Goal: Entertainment & Leisure: Consume media (video, audio)

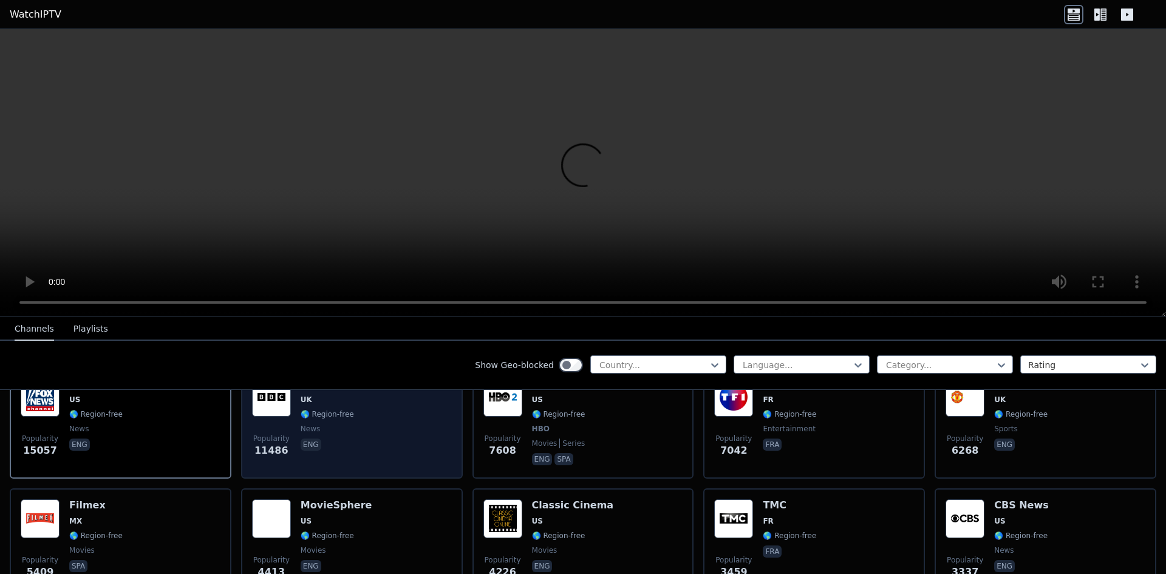
scroll to position [121, 0]
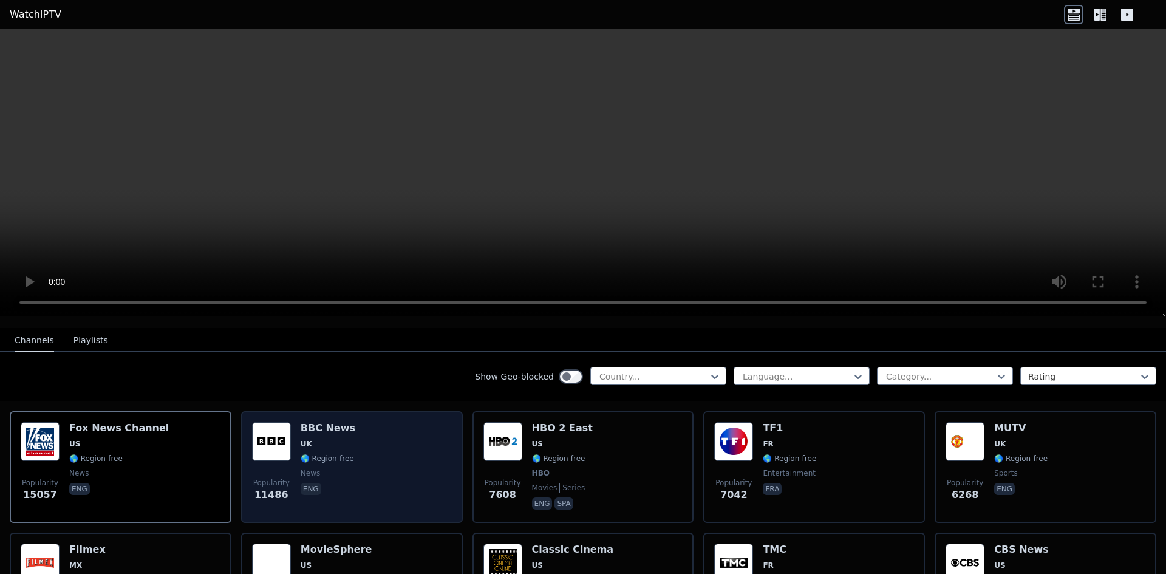
click at [342, 439] on span "UK" at bounding box center [328, 444] width 55 height 10
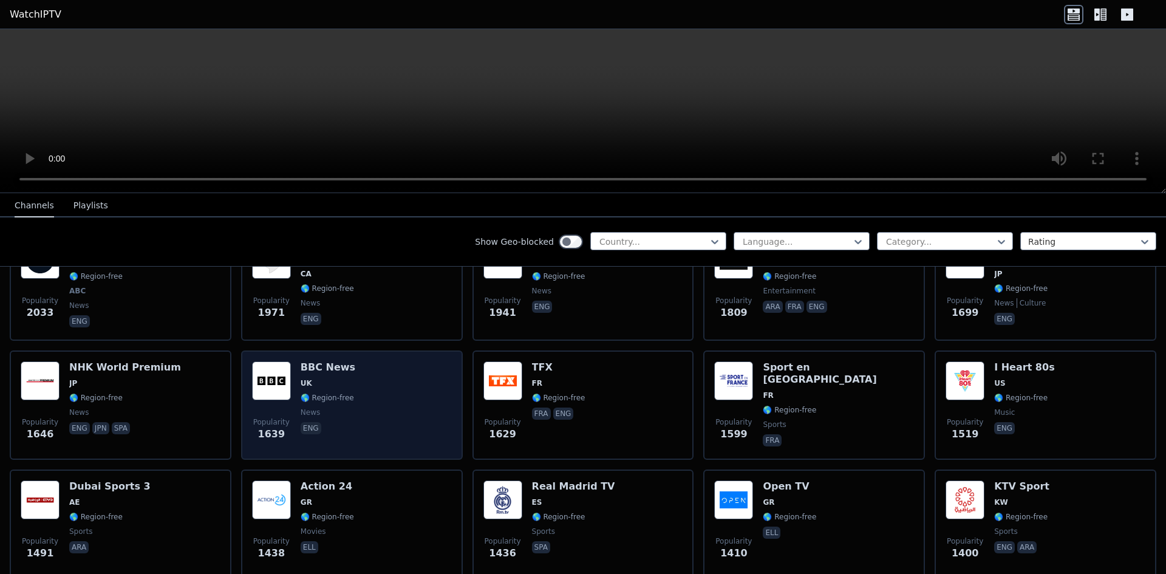
scroll to position [789, 0]
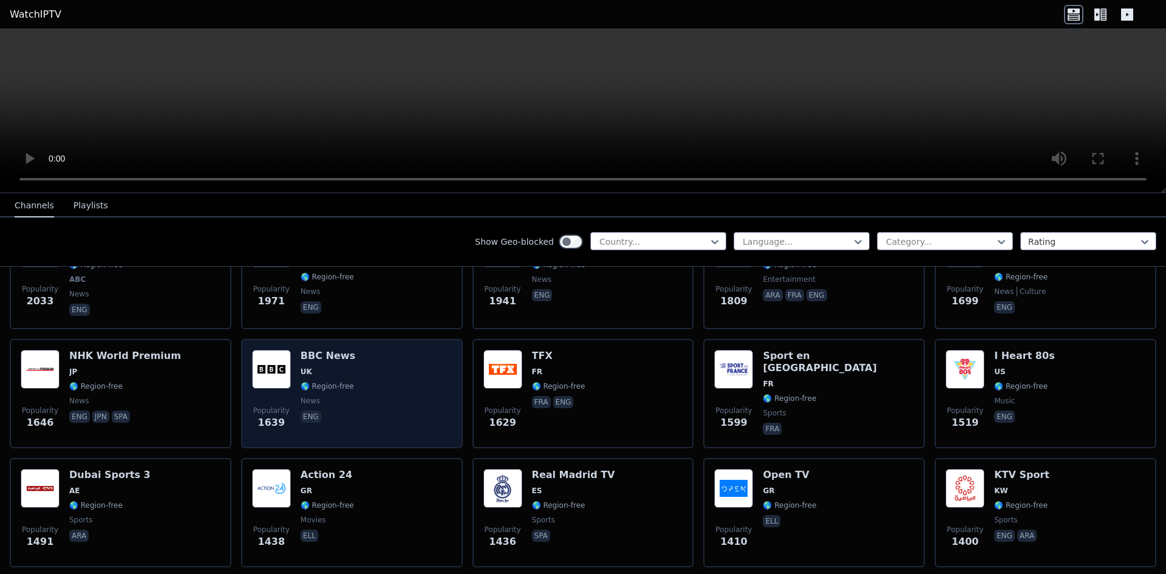
click at [397, 366] on div "Popularity 1639 BBC News UK 🌎 Region-free news eng" at bounding box center [352, 393] width 200 height 87
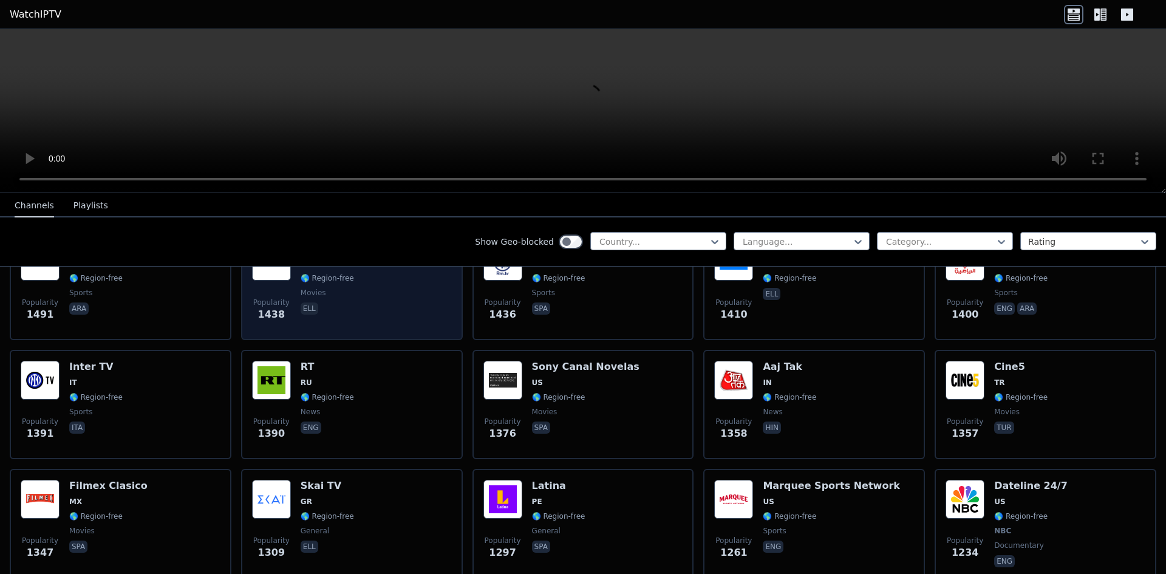
scroll to position [1032, 0]
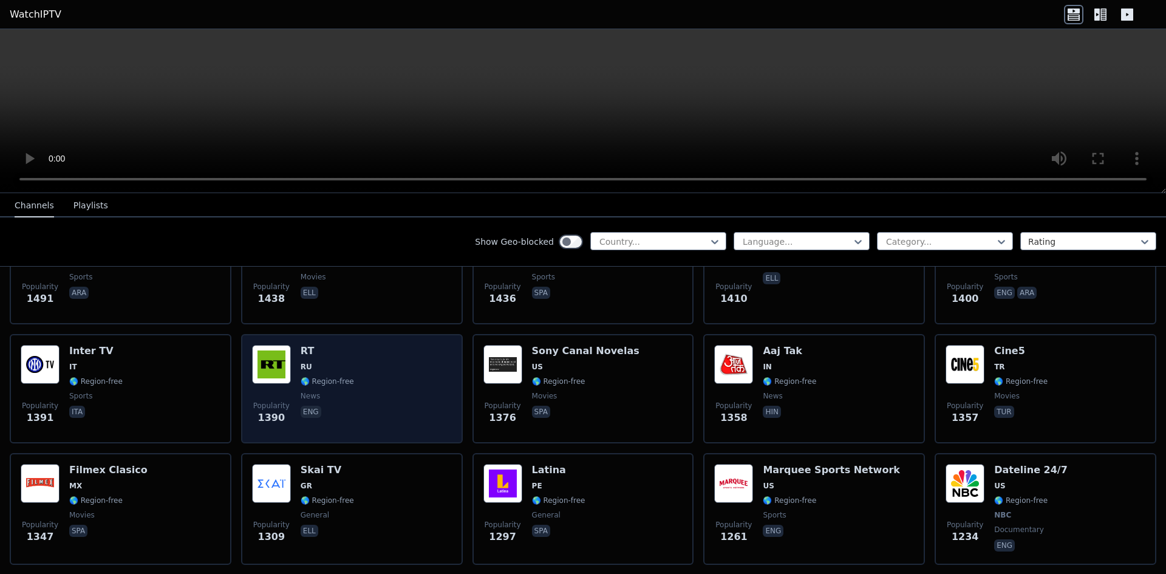
click at [346, 362] on span "RU" at bounding box center [327, 367] width 53 height 10
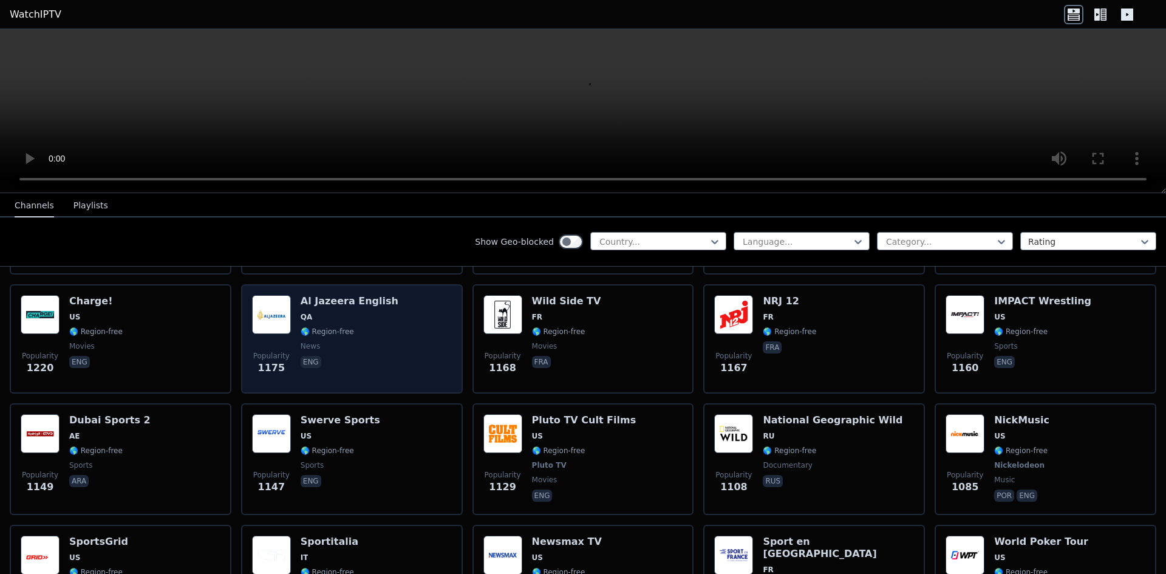
scroll to position [1336, 0]
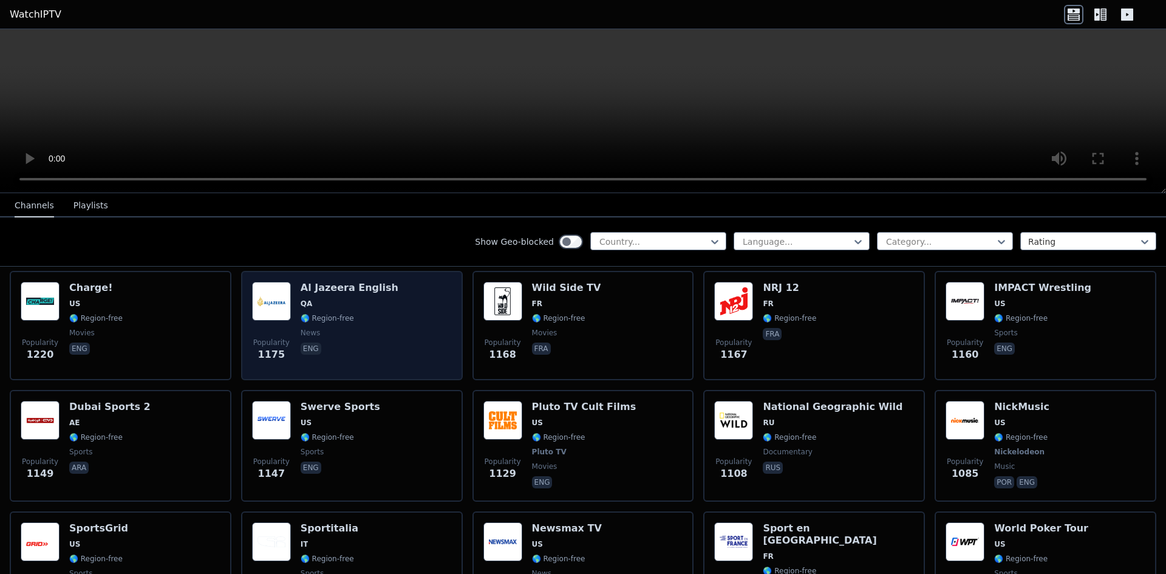
click at [423, 311] on div "Popularity 1175 Al Jazeera English QA 🌎 Region-free news eng" at bounding box center [352, 325] width 200 height 87
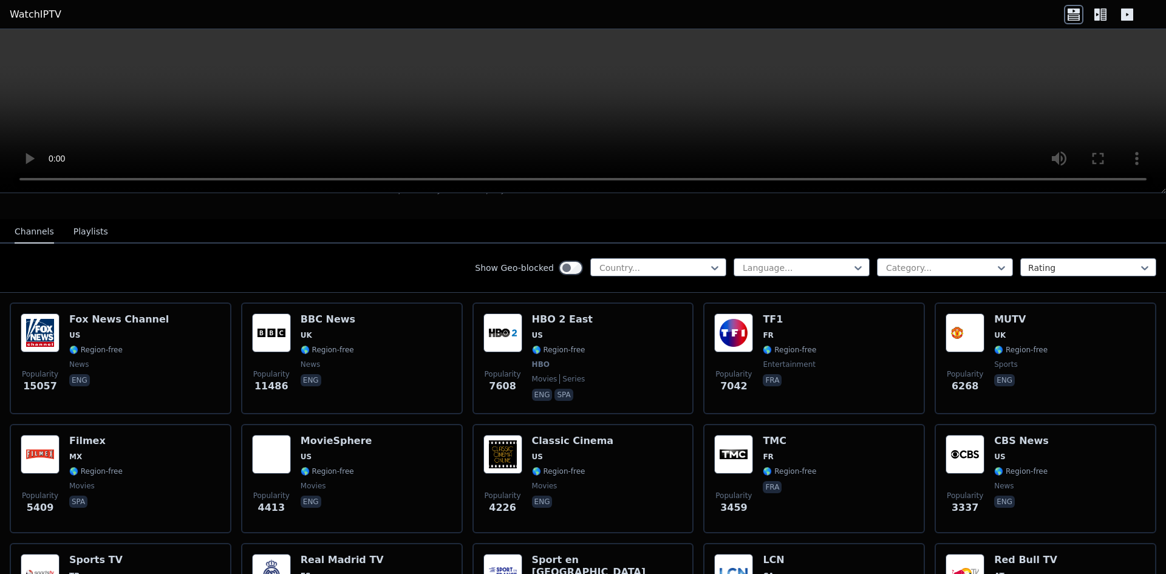
scroll to position [0, 0]
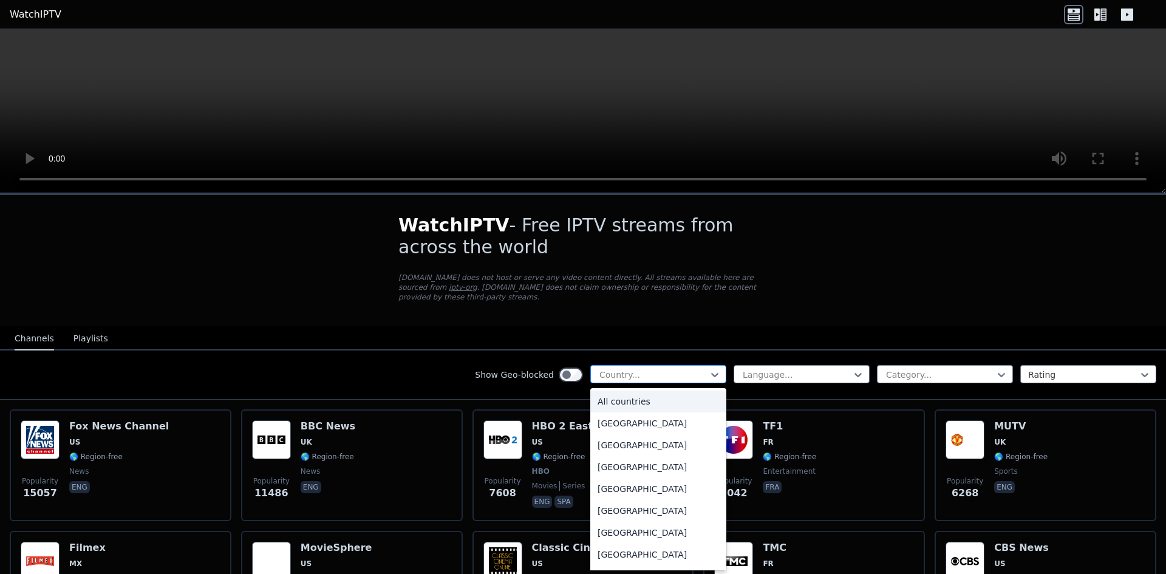
click at [641, 369] on div at bounding box center [653, 375] width 111 height 12
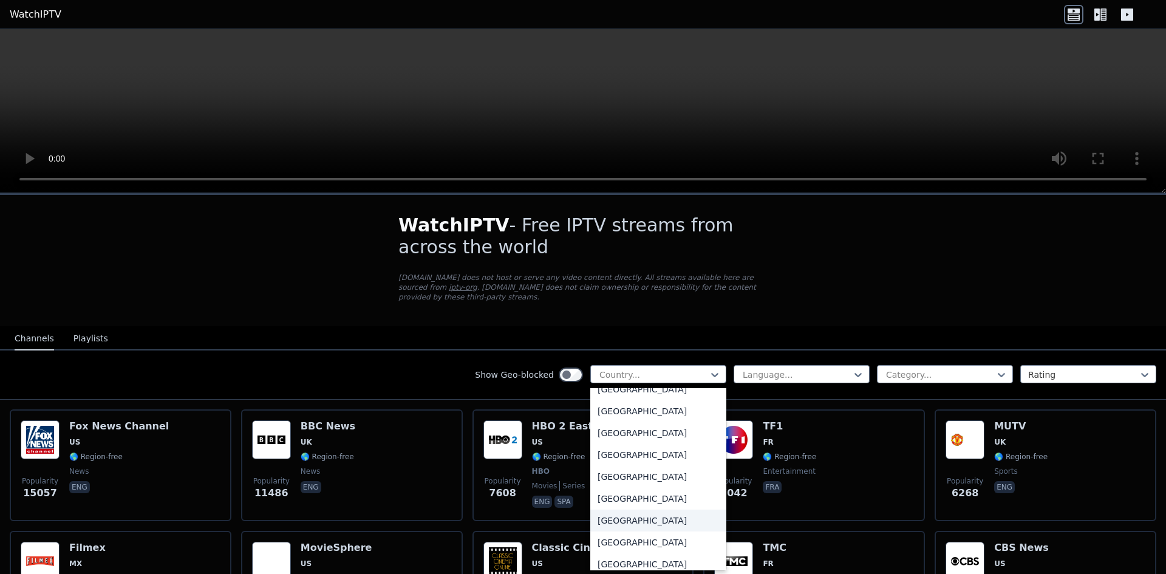
click at [629, 511] on div "[GEOGRAPHIC_DATA]" at bounding box center [658, 520] width 136 height 22
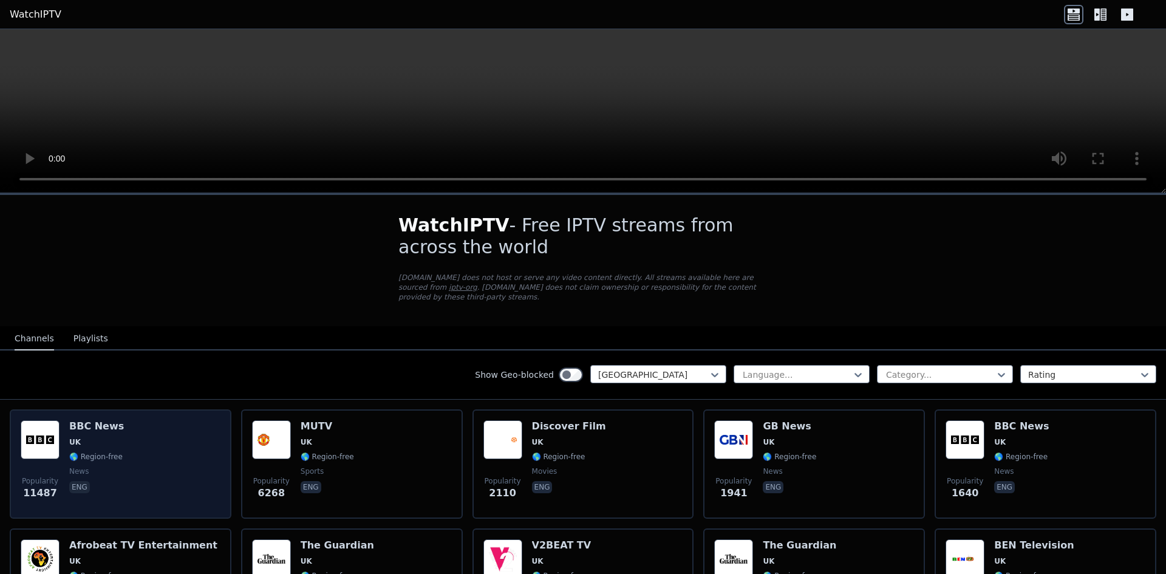
click at [141, 432] on div "Popularity 11487 BBC News UK 🌎 Region-free news eng" at bounding box center [121, 463] width 200 height 87
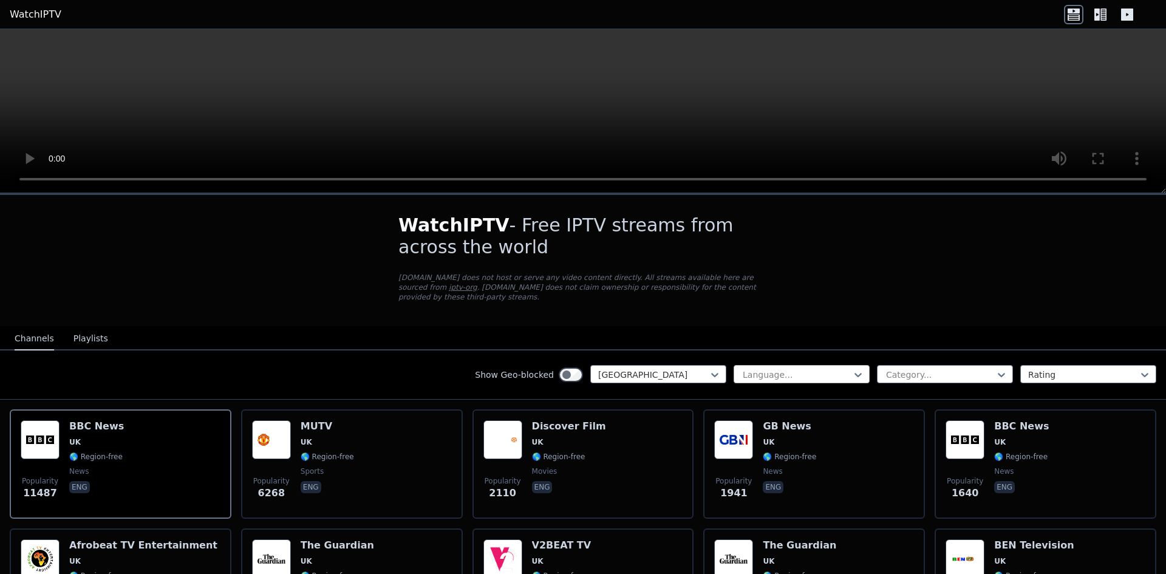
click at [826, 369] on div at bounding box center [796, 375] width 111 height 12
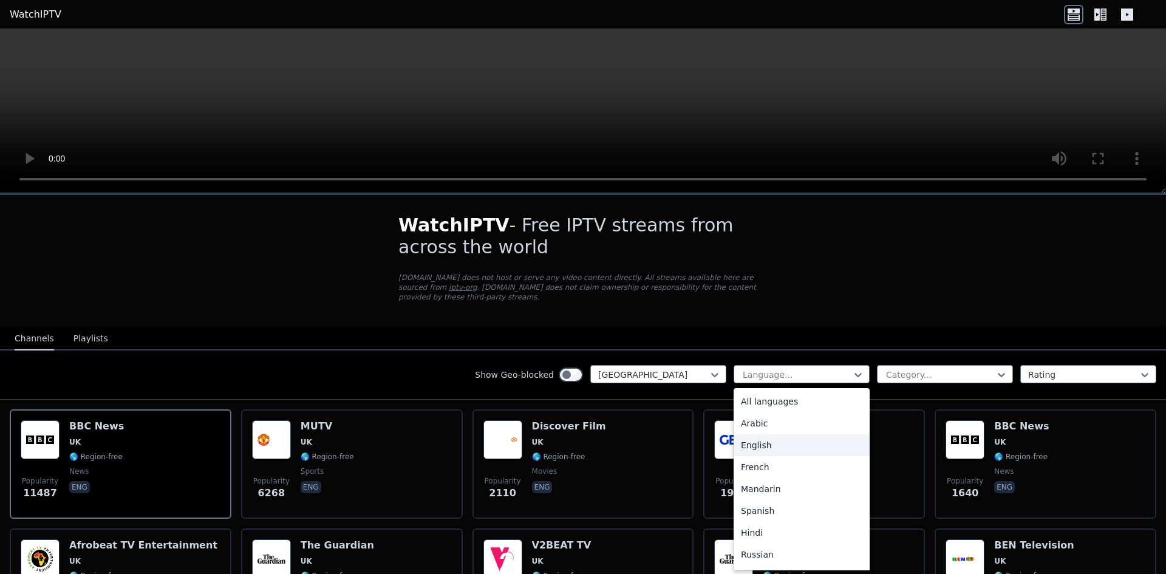
click at [770, 434] on div "English" at bounding box center [801, 445] width 136 height 22
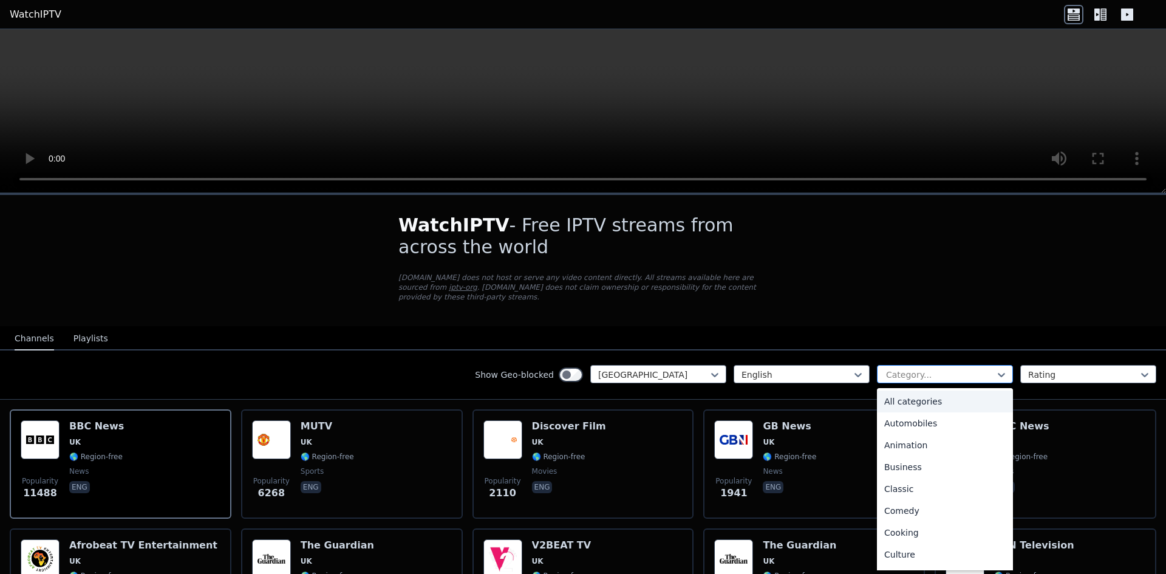
click at [943, 369] on div at bounding box center [940, 375] width 111 height 12
click at [888, 458] on div "News" at bounding box center [945, 469] width 136 height 22
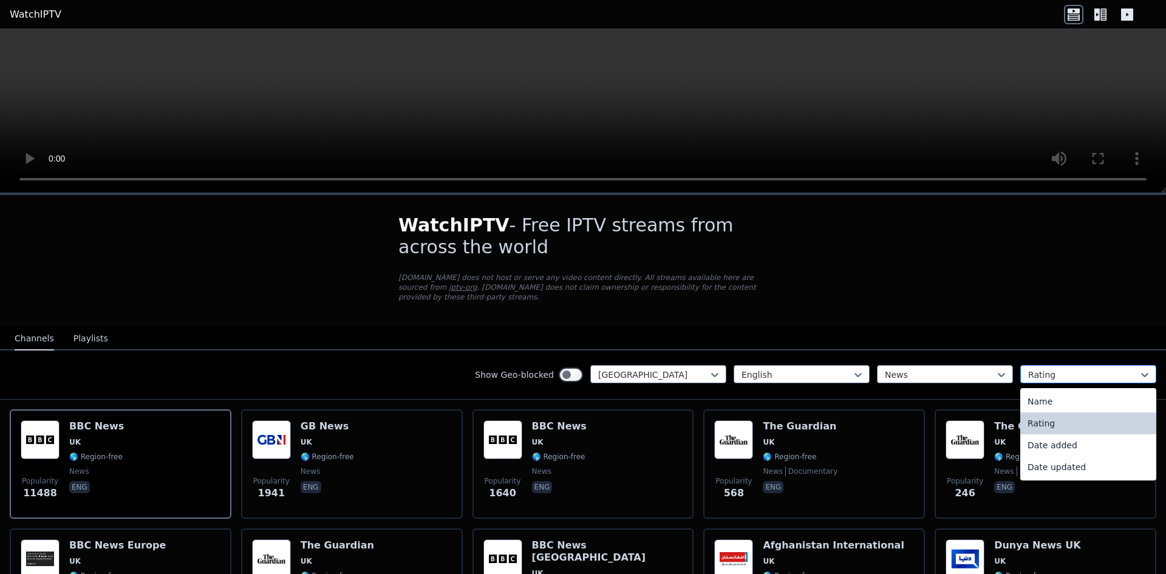
click at [1065, 369] on div at bounding box center [1083, 375] width 111 height 12
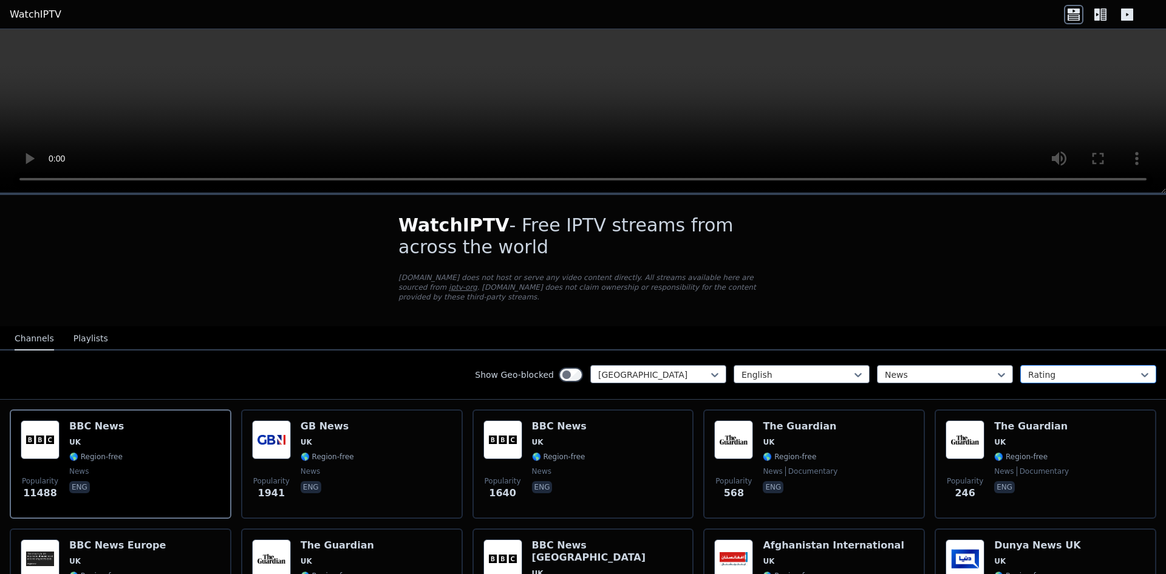
click at [1073, 369] on div at bounding box center [1083, 375] width 111 height 12
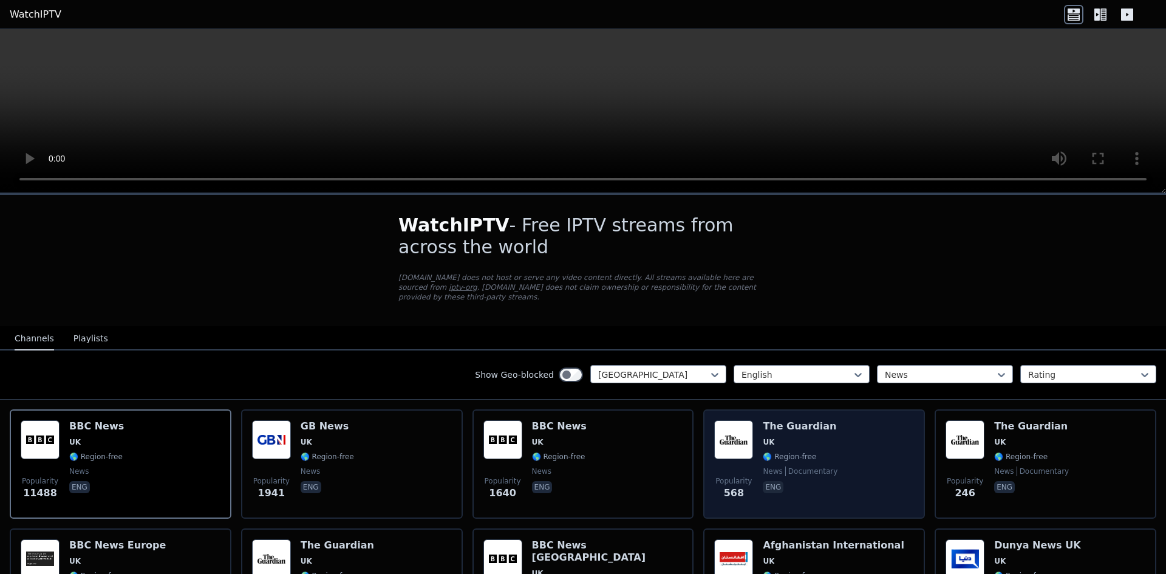
click at [840, 433] on div "Popularity 568 The Guardian UK 🌎 Region-free news documentary eng" at bounding box center [814, 463] width 200 height 87
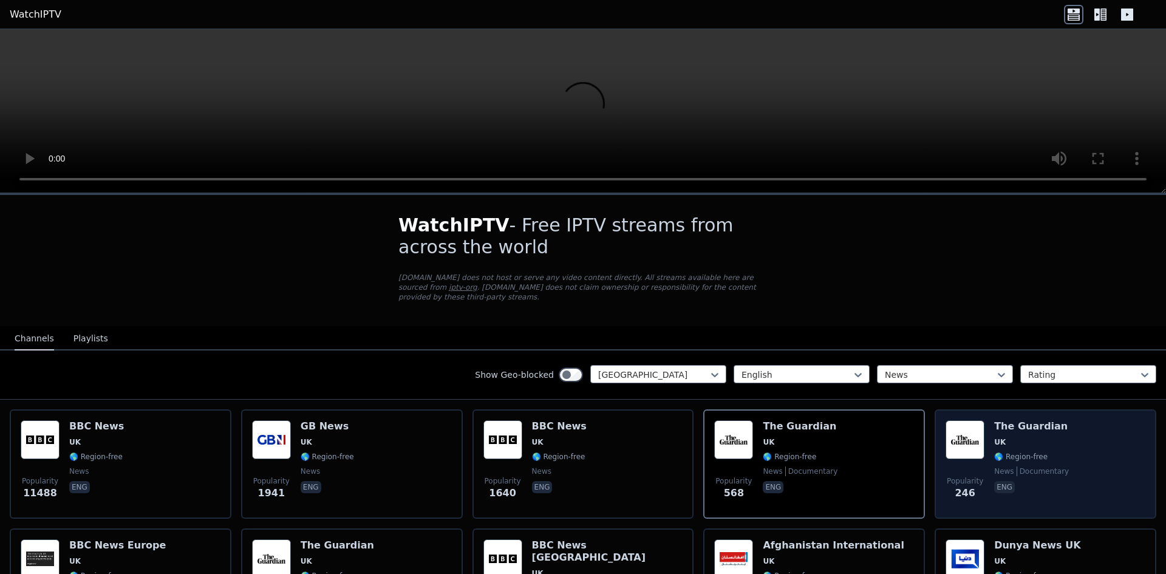
click at [1064, 437] on div "Popularity 246 The Guardian UK 🌎 Region-free news documentary eng" at bounding box center [1045, 463] width 200 height 87
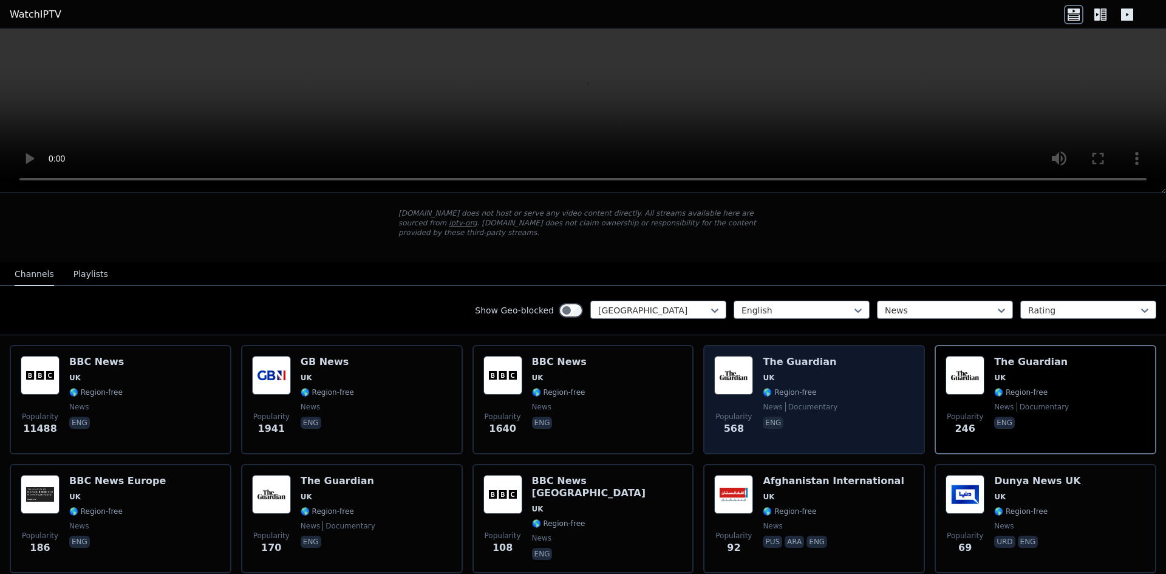
scroll to position [105, 0]
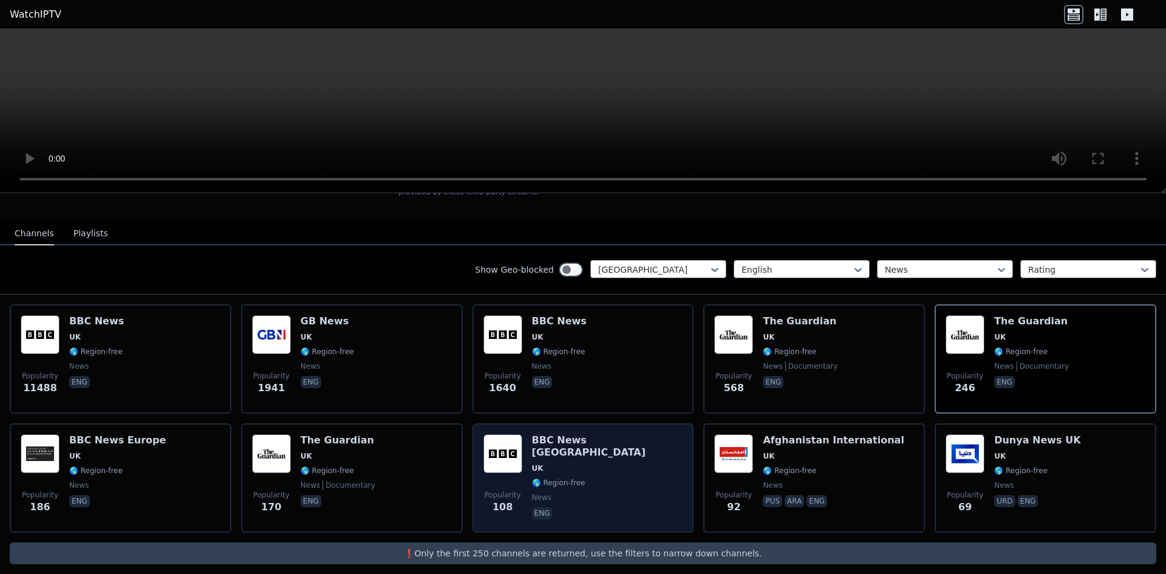
click at [620, 463] on span "UK" at bounding box center [607, 468] width 151 height 10
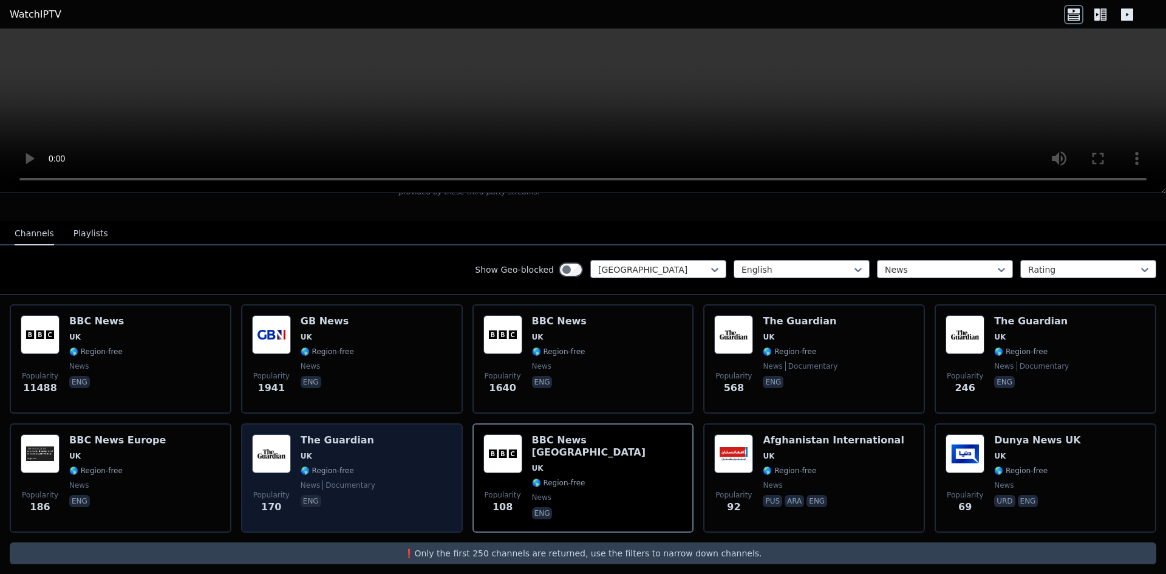
click at [369, 456] on div "Popularity 170 The Guardian UK 🌎 Region-free news documentary eng" at bounding box center [352, 477] width 200 height 87
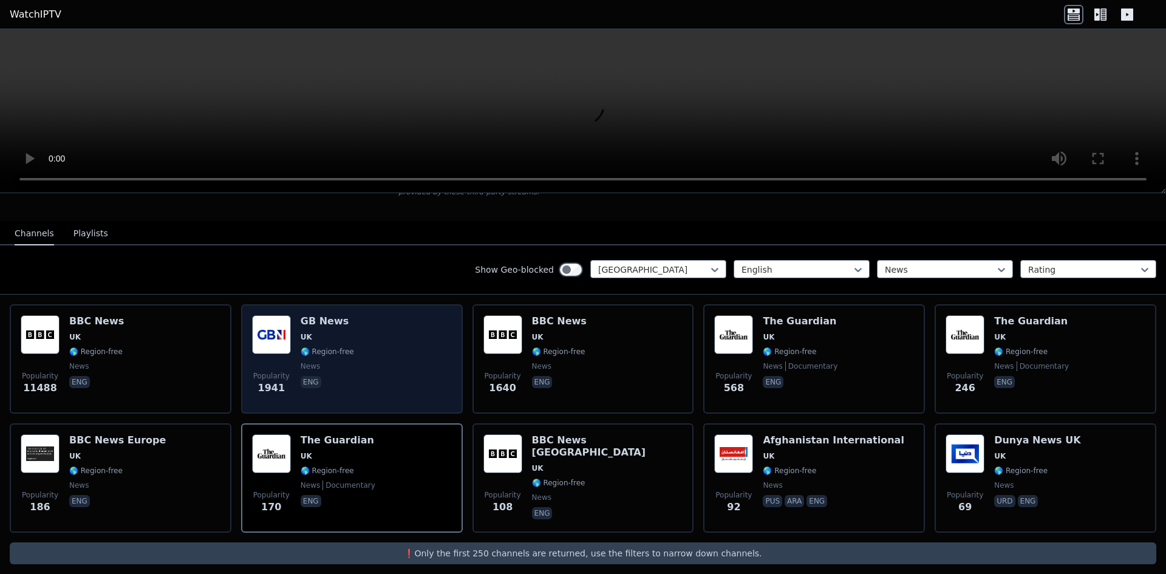
click at [383, 325] on div "Popularity 1941 GB News UK 🌎 Region-free news eng" at bounding box center [352, 358] width 200 height 87
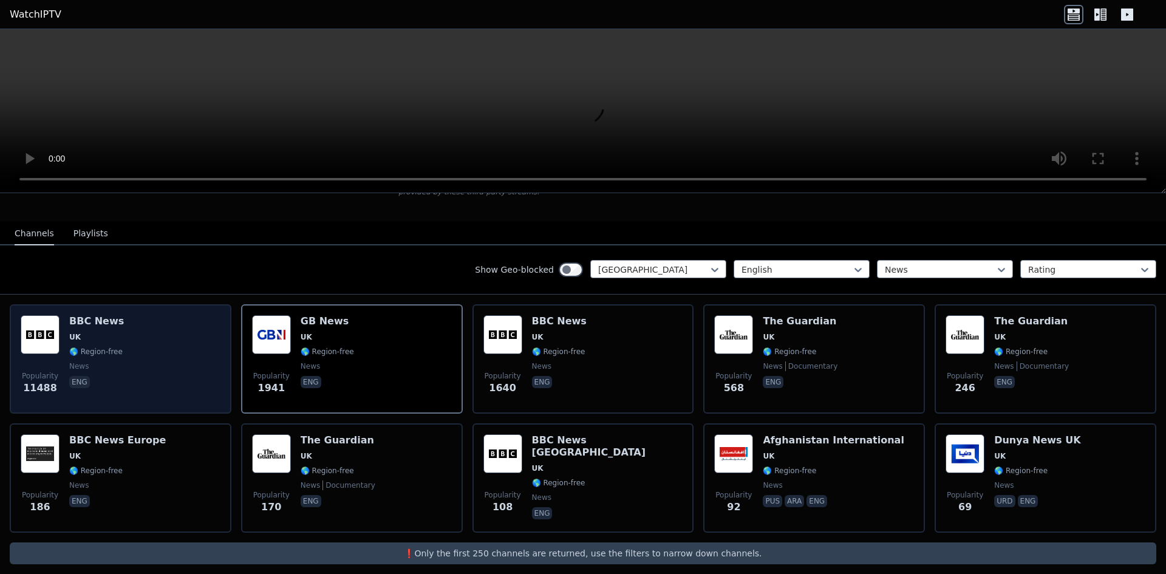
click at [130, 321] on div "Popularity 11488 BBC News UK 🌎 Region-free news eng" at bounding box center [121, 358] width 200 height 87
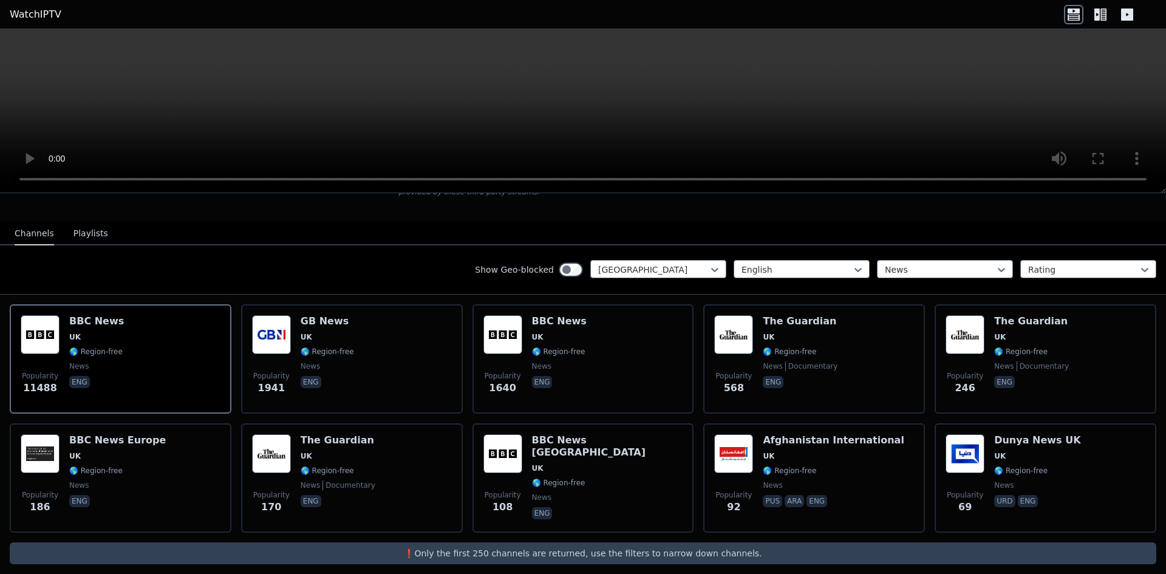
click at [1076, 205] on div "WatchIPTV - Free IPTV streams from across the world [DOMAIN_NAME] does not host…" at bounding box center [583, 337] width 1166 height 494
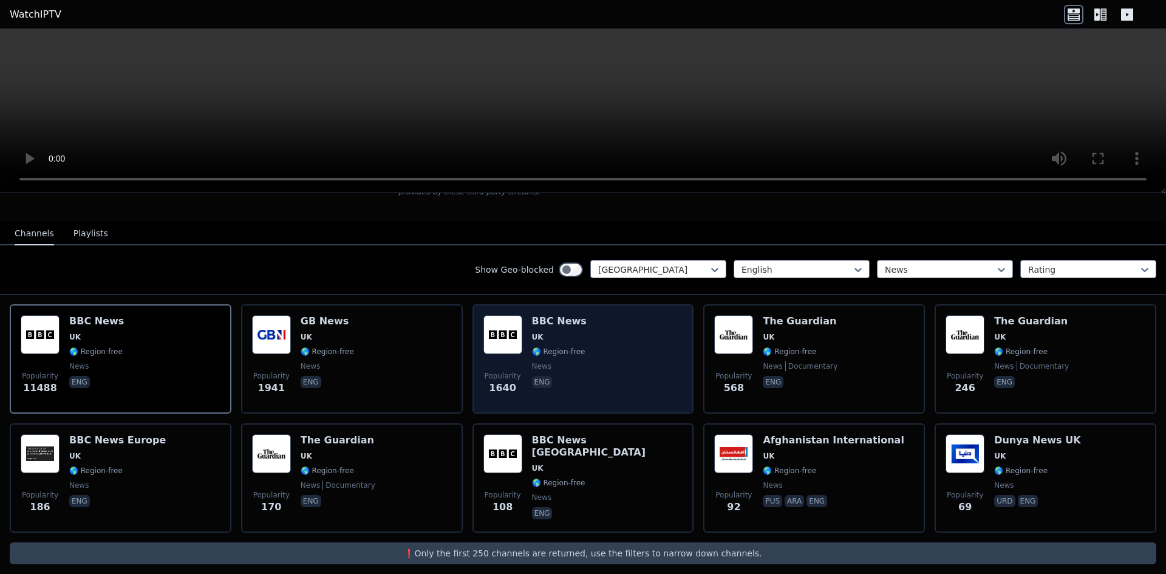
click at [611, 326] on div "Popularity 1640 BBC News UK 🌎 Region-free news eng" at bounding box center [583, 358] width 200 height 87
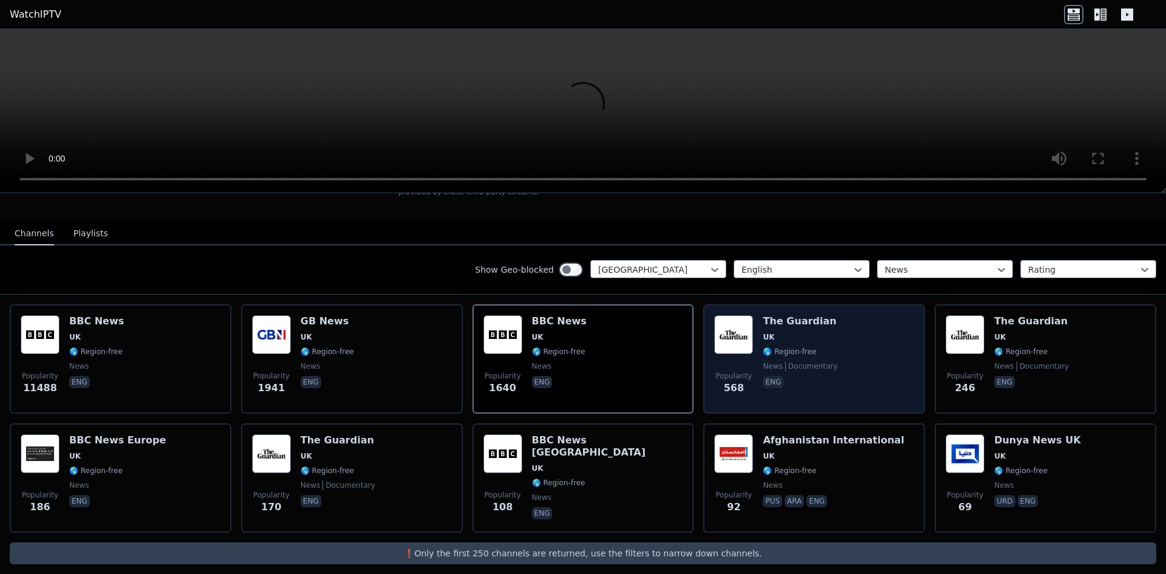
click at [834, 335] on div "Popularity 568 The Guardian UK 🌎 Region-free news documentary eng" at bounding box center [814, 358] width 200 height 87
